Goal: Find specific fact: Find contact information

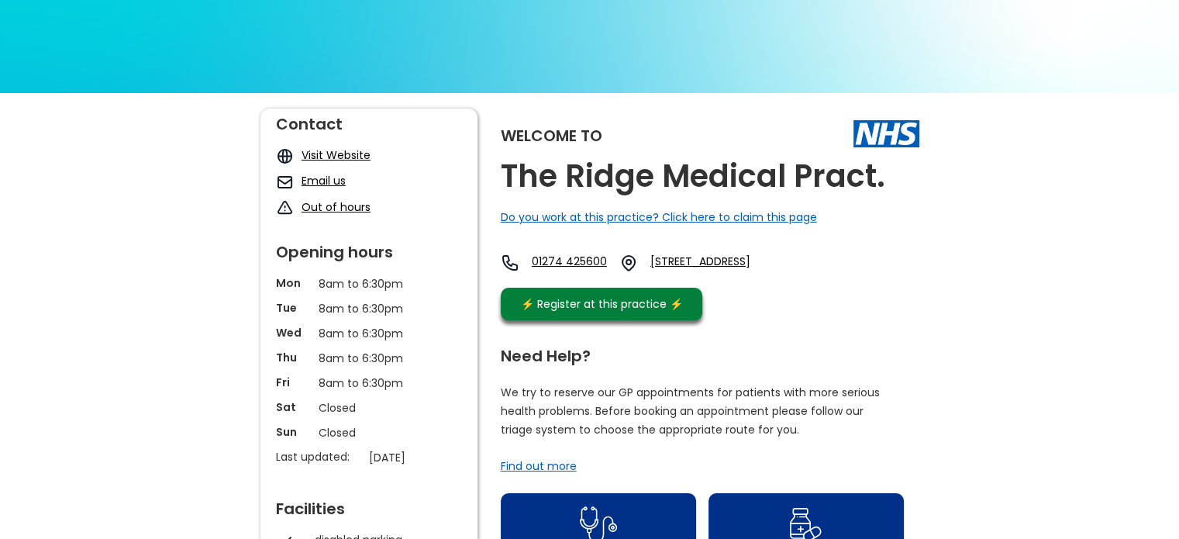
scroll to position [155, 0]
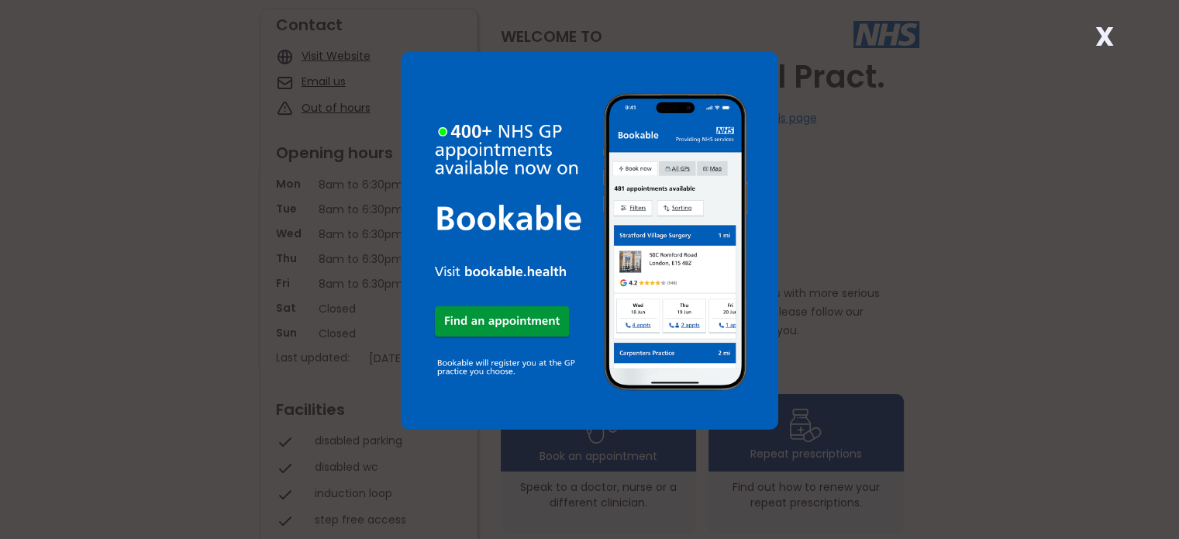
click at [1103, 40] on strong "X" at bounding box center [1104, 36] width 19 height 37
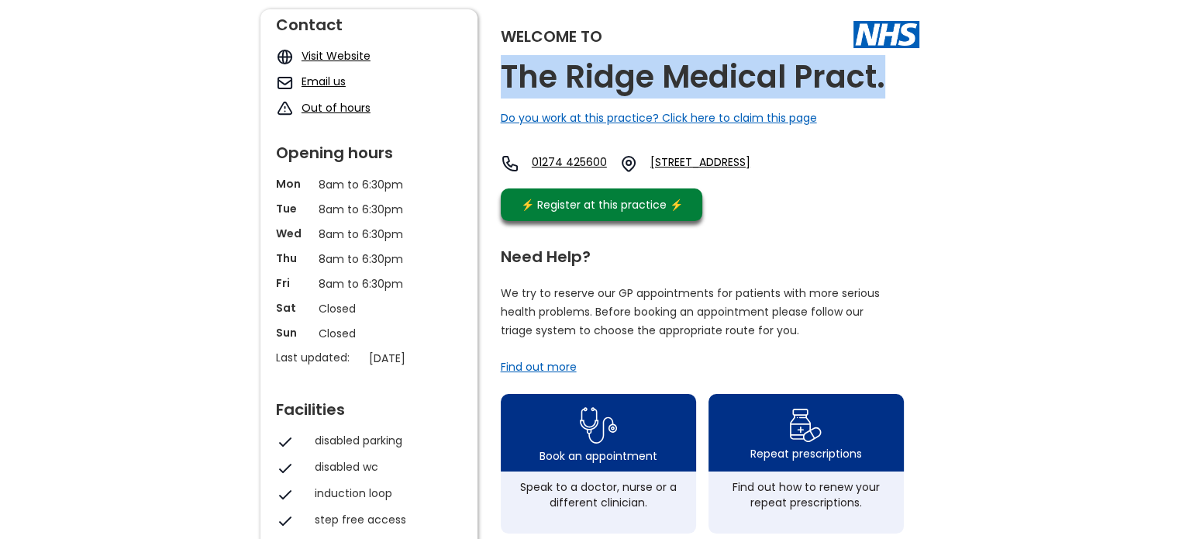
drag, startPoint x: 505, startPoint y: 75, endPoint x: 884, endPoint y: 75, distance: 378.3
click at [884, 75] on h2 "The Ridge Medical Pract." at bounding box center [693, 77] width 384 height 35
copy h2 "The Ridge Medical Pract."
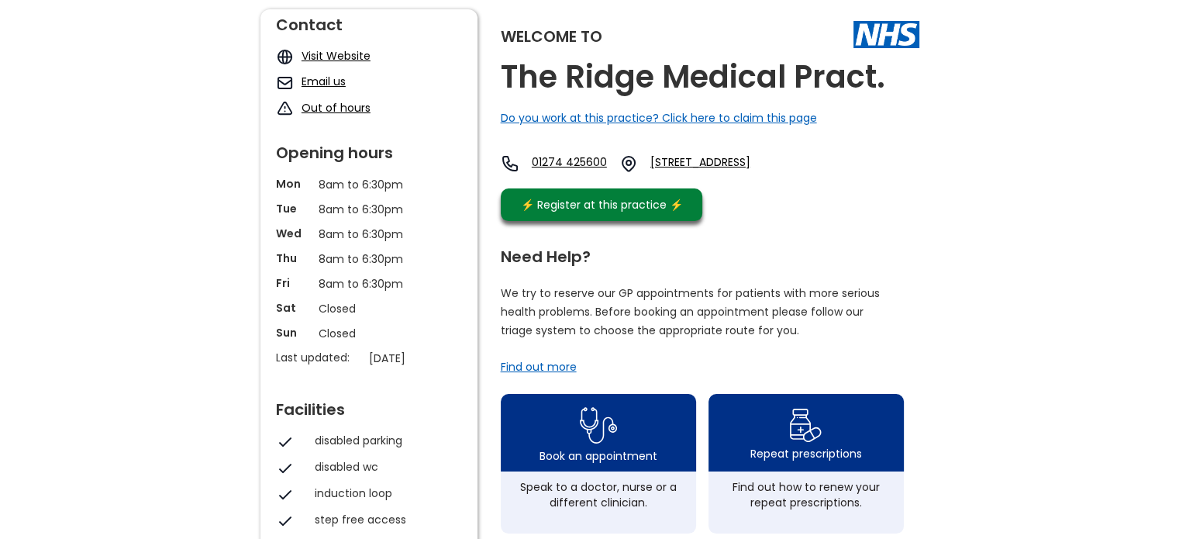
click at [633, 147] on div "Welcome to The Ridge Medical Pract. Do you work at this practice? Click here to…" at bounding box center [710, 118] width 419 height 219
drag, startPoint x: 798, startPoint y: 161, endPoint x: 1052, endPoint y: 170, distance: 254.4
drag, startPoint x: 939, startPoint y: 184, endPoint x: 688, endPoint y: 167, distance: 251.8
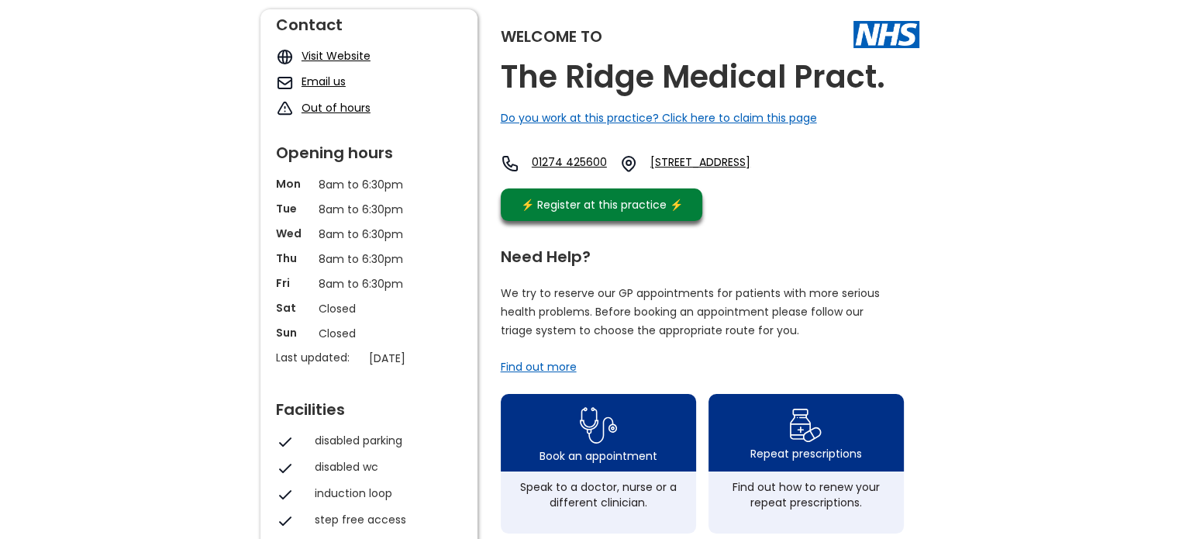
copy div "[STREET_ADDRESS]"
drag, startPoint x: 653, startPoint y: 164, endPoint x: 533, endPoint y: 164, distance: 120.2
click at [533, 164] on div "01274 [STREET_ADDRESS]" at bounding box center [651, 163] width 301 height 19
copy link "01274 425600"
